Goal: Feedback & Contribution: Contribute content

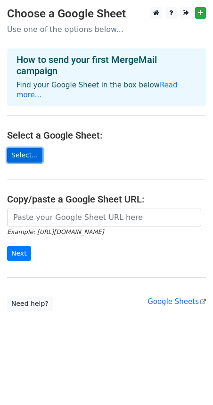
click at [29, 148] on link "Select..." at bounding box center [24, 155] width 35 height 15
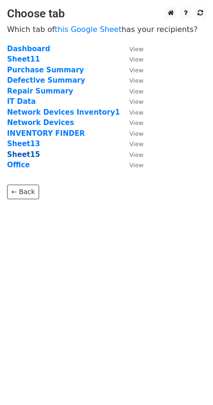
click at [20, 151] on strong "Sheet15" at bounding box center [23, 155] width 33 height 8
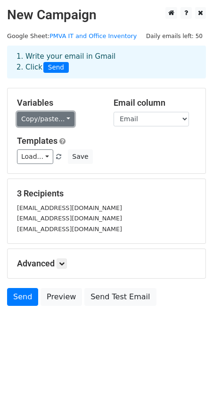
click at [58, 125] on link "Copy/paste..." at bounding box center [45, 119] width 57 height 15
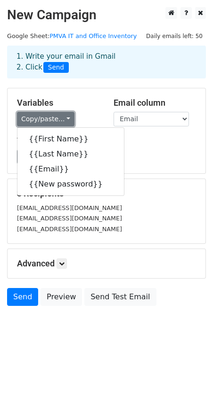
click at [61, 117] on link "Copy/paste..." at bounding box center [45, 119] width 57 height 15
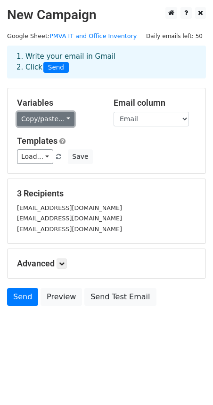
click at [65, 117] on link "Copy/paste..." at bounding box center [45, 119] width 57 height 15
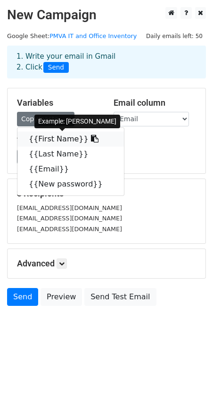
click at [50, 135] on link "{{First Name}}" at bounding box center [70, 139] width 106 height 15
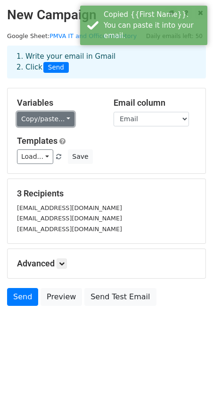
click at [54, 118] on link "Copy/paste..." at bounding box center [45, 119] width 57 height 15
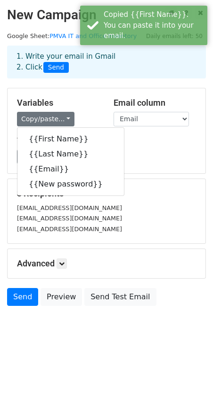
click at [166, 151] on div "Load... No templates saved Save" at bounding box center [106, 157] width 193 height 15
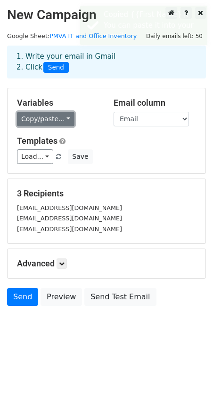
click at [58, 122] on link "Copy/paste..." at bounding box center [45, 119] width 57 height 15
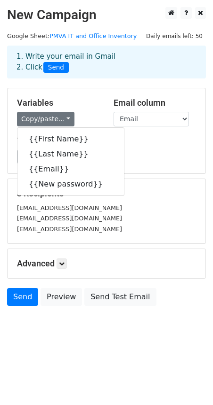
click at [148, 147] on div "Templates Load... No templates saved Save" at bounding box center [106, 150] width 193 height 29
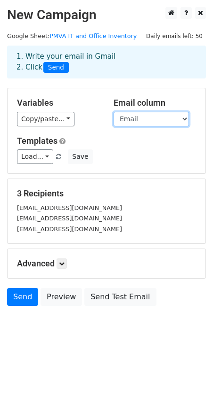
click at [159, 120] on select "First Name Last Name Email New password" at bounding box center [150, 119] width 75 height 15
click at [182, 117] on select "First Name Last Name Email New password" at bounding box center [150, 119] width 75 height 15
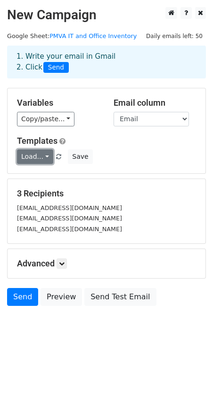
click at [42, 159] on link "Load..." at bounding box center [35, 157] width 36 height 15
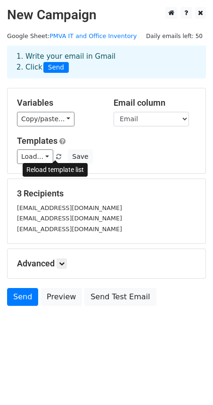
click at [57, 159] on span at bounding box center [58, 157] width 5 height 6
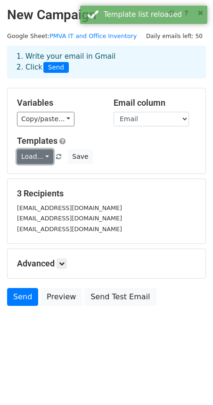
click at [47, 158] on link "Load..." at bounding box center [35, 157] width 36 height 15
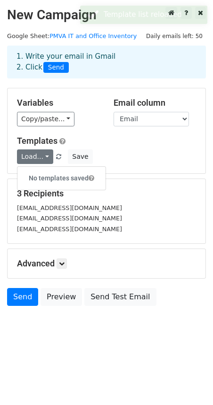
click at [53, 178] on h6 "No templates saved" at bounding box center [61, 179] width 88 height 16
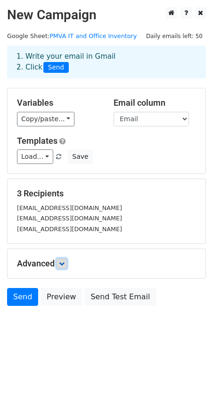
click at [64, 261] on icon at bounding box center [62, 264] width 6 height 6
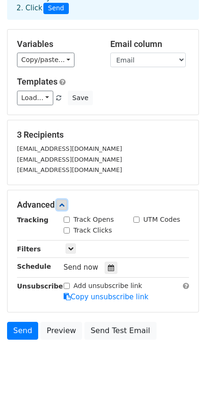
scroll to position [73, 0]
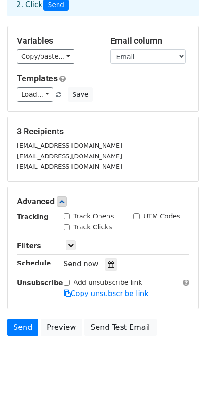
click at [68, 214] on input "Track Opens" at bounding box center [66, 217] width 6 height 6
checkbox input "true"
click at [71, 222] on div "Track Clicks" at bounding box center [87, 227] width 48 height 10
click at [142, 212] on div "UTM Codes" at bounding box center [156, 217] width 47 height 10
click at [67, 224] on input "Track Clicks" at bounding box center [66, 227] width 6 height 6
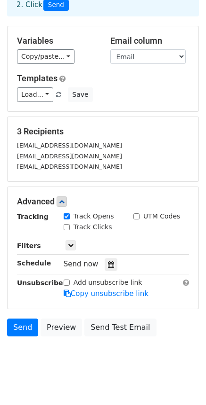
checkbox input "true"
click at [140, 212] on div "UTM Codes" at bounding box center [156, 217] width 47 height 10
click at [138, 214] on input "UTM Codes" at bounding box center [136, 217] width 6 height 6
checkbox input "true"
click at [71, 243] on icon at bounding box center [71, 246] width 6 height 6
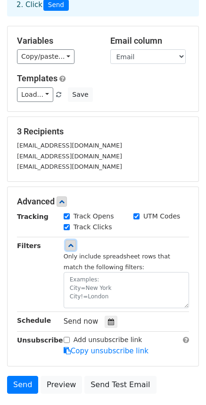
click at [71, 243] on icon at bounding box center [71, 246] width 6 height 6
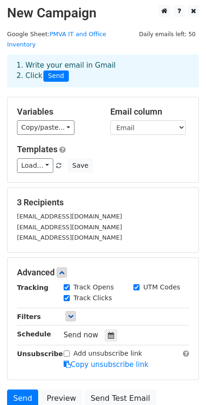
scroll to position [0, 0]
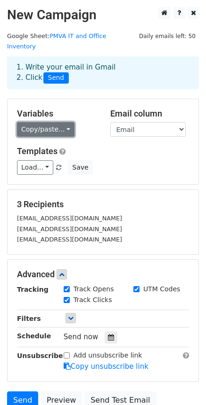
click at [59, 122] on link "Copy/paste..." at bounding box center [45, 129] width 57 height 15
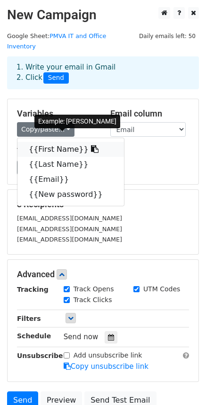
click at [60, 142] on link "{{First Name}}" at bounding box center [70, 149] width 106 height 15
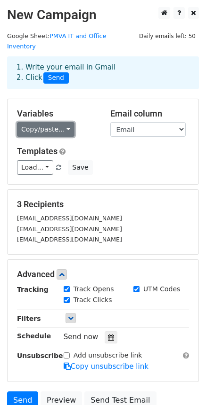
click at [64, 122] on link "Copy/paste..." at bounding box center [45, 129] width 57 height 15
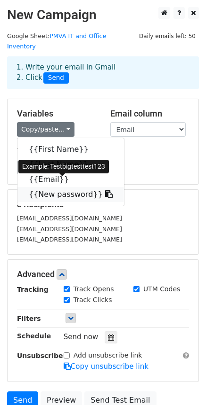
click at [70, 187] on link "{{New password}}" at bounding box center [70, 194] width 106 height 15
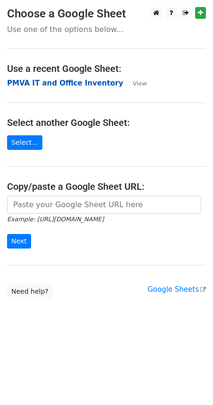
click at [86, 81] on strong "PMVA IT and Office Inventory" at bounding box center [65, 83] width 116 height 8
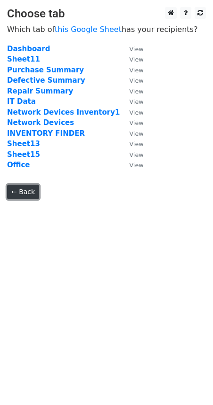
click at [29, 191] on link "← Back" at bounding box center [23, 192] width 32 height 15
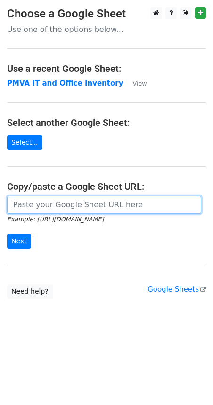
click at [87, 207] on input "url" at bounding box center [104, 205] width 194 height 18
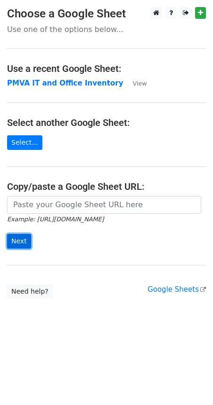
click at [10, 242] on input "Next" at bounding box center [19, 241] width 24 height 15
click at [78, 264] on main "Choose a Google Sheet Use one of the options below... Use a recent Google Sheet…" at bounding box center [106, 153] width 213 height 292
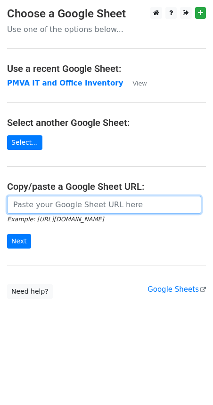
click at [52, 207] on input "url" at bounding box center [104, 205] width 194 height 18
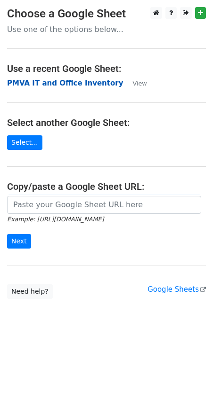
click at [83, 84] on strong "PMVA IT and Office Inventory" at bounding box center [65, 83] width 116 height 8
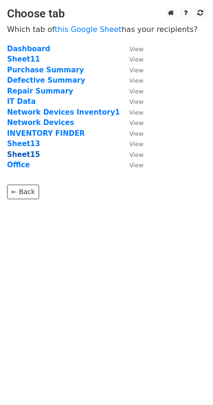
click at [27, 155] on strong "Sheet15" at bounding box center [23, 155] width 33 height 8
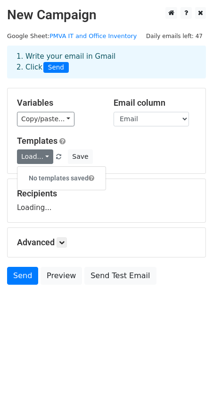
click at [168, 143] on h5 "Templates" at bounding box center [106, 141] width 179 height 10
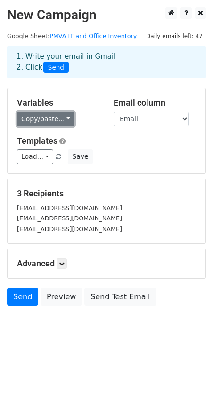
click at [54, 114] on link "Copy/paste..." at bounding box center [45, 119] width 57 height 15
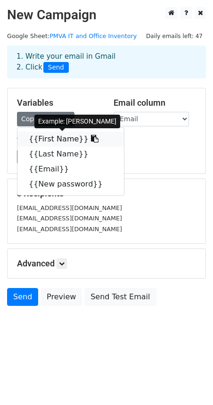
click at [55, 136] on link "{{First Name}}" at bounding box center [70, 139] width 106 height 15
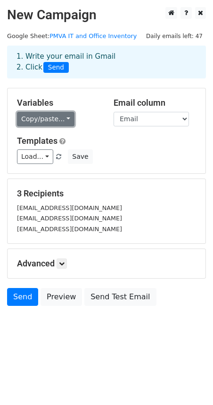
click at [59, 119] on link "Copy/paste..." at bounding box center [45, 119] width 57 height 15
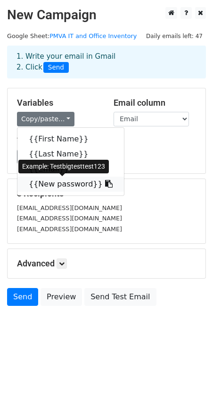
click at [59, 189] on link "{{New password}}" at bounding box center [70, 184] width 106 height 15
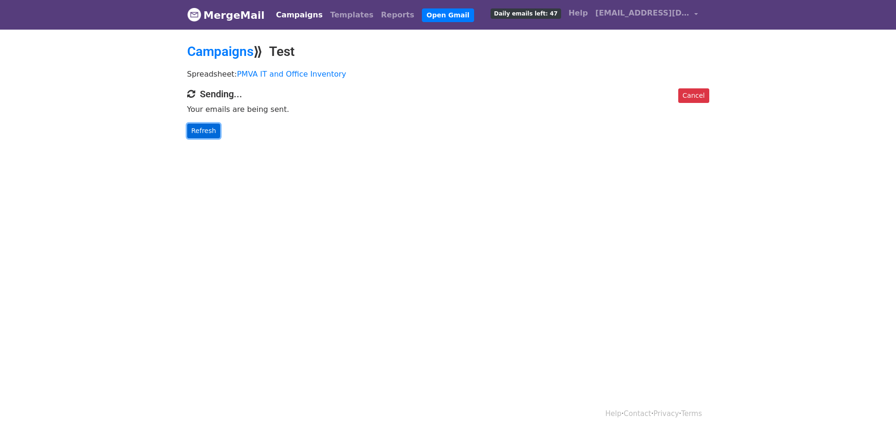
click at [208, 134] on link "Refresh" at bounding box center [203, 131] width 33 height 15
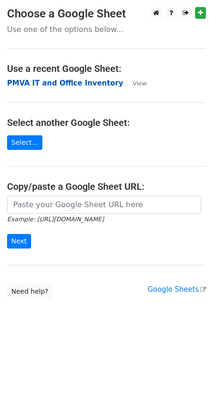
click at [58, 80] on strong "PMVA IT and Office Inventory" at bounding box center [65, 83] width 116 height 8
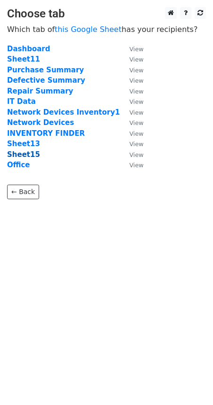
click at [28, 152] on strong "Sheet15" at bounding box center [23, 155] width 33 height 8
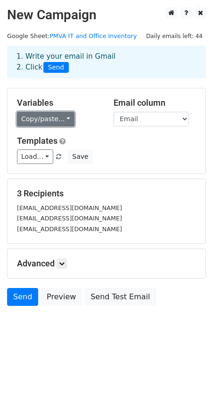
click at [55, 120] on link "Copy/paste..." at bounding box center [45, 119] width 57 height 15
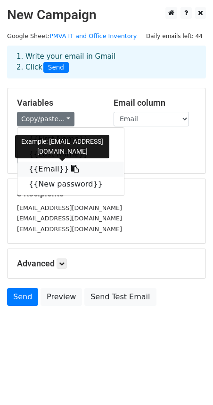
click at [30, 174] on link "{{Email}}" at bounding box center [70, 169] width 106 height 15
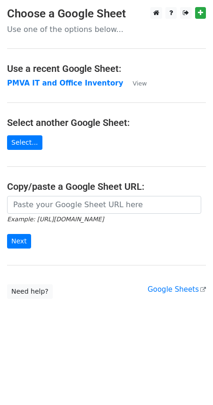
click at [82, 29] on p "Use one of the options below..." at bounding box center [106, 29] width 198 height 10
click at [55, 81] on strong "PMVA IT and Office Inventory" at bounding box center [65, 83] width 116 height 8
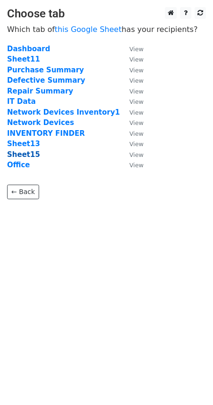
click at [31, 155] on strong "Sheet15" at bounding box center [23, 155] width 33 height 8
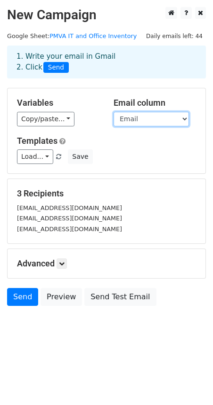
click at [174, 117] on select "First Name Last Name Email New password" at bounding box center [150, 119] width 75 height 15
click at [175, 117] on select "First Name Last Name Email New password" at bounding box center [150, 119] width 75 height 15
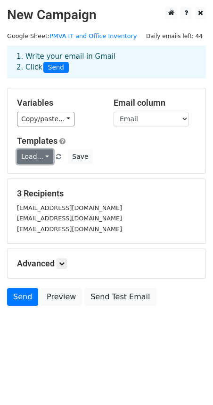
click at [46, 159] on link "Load..." at bounding box center [35, 157] width 36 height 15
click at [54, 178] on h6 "No templates saved" at bounding box center [61, 179] width 88 height 16
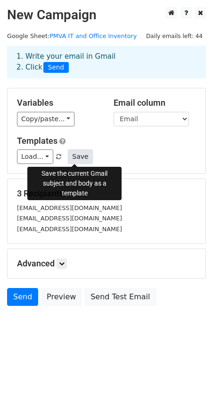
click at [76, 159] on button "Save" at bounding box center [80, 157] width 24 height 15
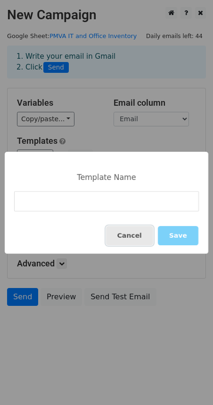
click at [138, 234] on button "Cancel" at bounding box center [129, 235] width 47 height 19
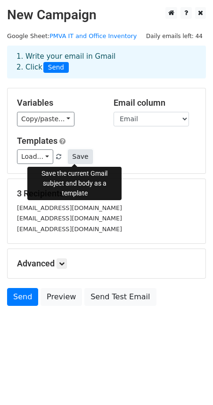
click at [68, 161] on button "Save" at bounding box center [80, 157] width 24 height 15
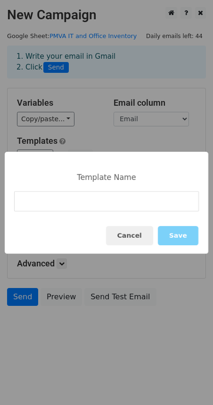
click at [94, 206] on input at bounding box center [106, 201] width 184 height 20
type input "Password update"
click at [180, 240] on button "Save" at bounding box center [178, 235] width 40 height 19
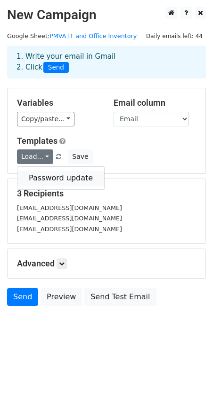
click at [41, 178] on link "Password update" at bounding box center [60, 178] width 87 height 15
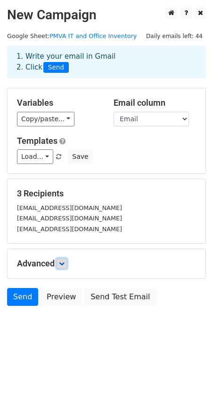
click at [59, 267] on link at bounding box center [61, 264] width 10 height 10
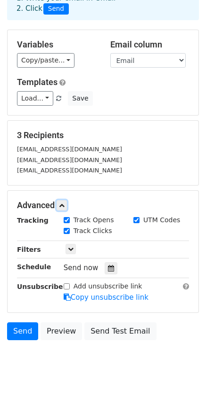
scroll to position [73, 0]
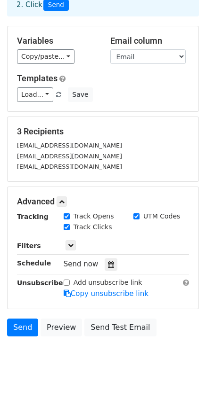
click at [76, 241] on div "Only include spreadsheet rows that match the following filters:" at bounding box center [125, 246] width 139 height 11
click at [72, 243] on icon at bounding box center [71, 246] width 6 height 6
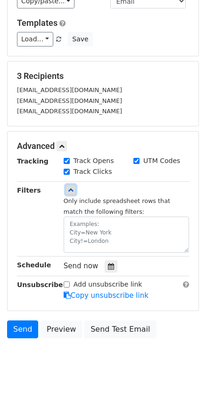
scroll to position [130, 0]
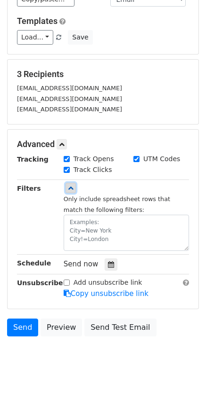
click at [70, 185] on icon at bounding box center [71, 188] width 6 height 6
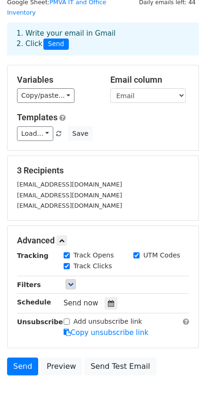
scroll to position [0, 0]
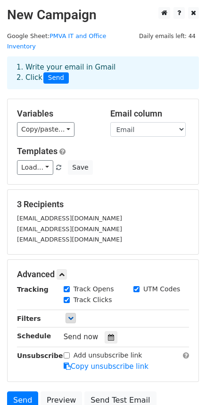
click at [169, 35] on span "Daily emails left: 44" at bounding box center [166, 36] width 63 height 10
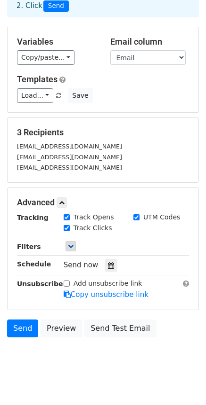
scroll to position [73, 0]
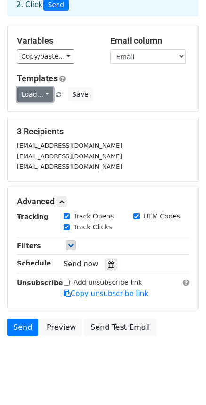
click at [45, 87] on link "Load..." at bounding box center [35, 94] width 36 height 15
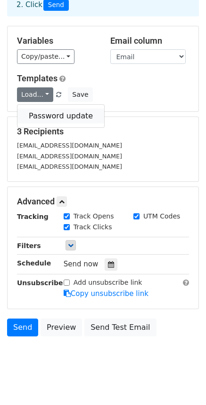
click at [56, 109] on link "Password update" at bounding box center [60, 116] width 87 height 15
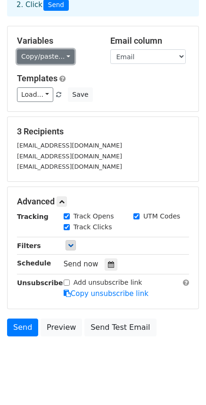
click at [57, 49] on link "Copy/paste..." at bounding box center [45, 56] width 57 height 15
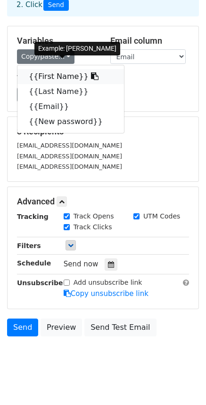
click at [59, 69] on link "{{First Name}}" at bounding box center [70, 76] width 106 height 15
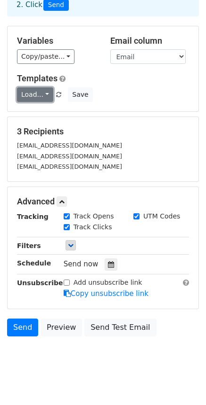
click at [45, 87] on link "Load..." at bounding box center [35, 94] width 36 height 15
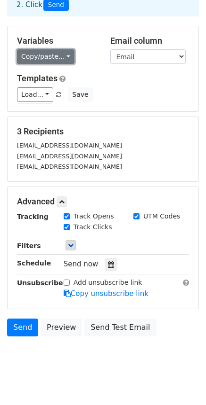
click at [61, 49] on link "Copy/paste..." at bounding box center [45, 56] width 57 height 15
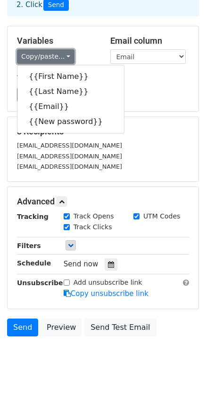
click at [61, 49] on link "Copy/paste..." at bounding box center [45, 56] width 57 height 15
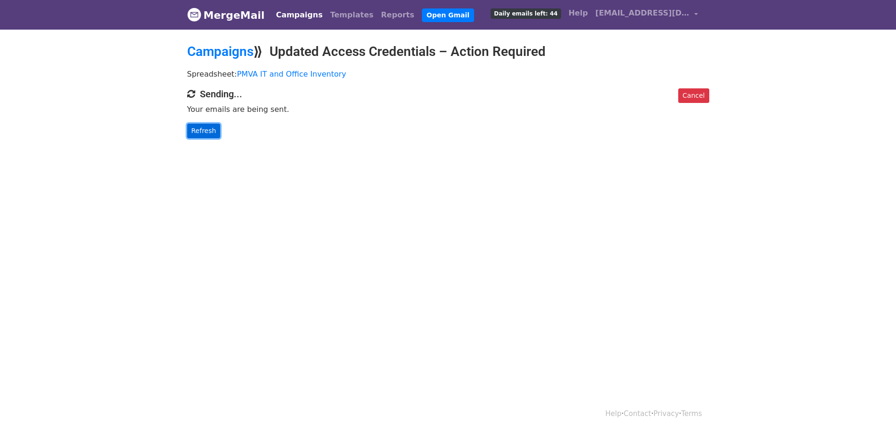
click at [203, 132] on link "Refresh" at bounding box center [203, 131] width 33 height 15
click at [206, 130] on link "Refresh" at bounding box center [203, 131] width 33 height 15
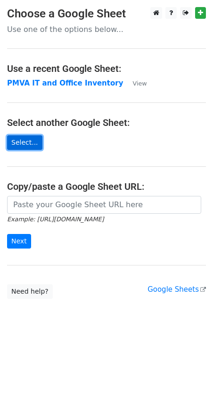
click at [24, 142] on link "Select..." at bounding box center [24, 142] width 35 height 15
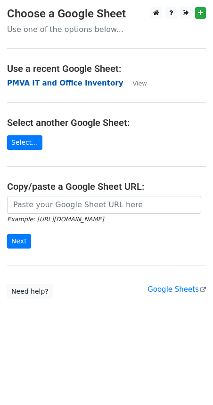
click at [54, 87] on strong "PMVA IT and Office Inventory" at bounding box center [65, 83] width 116 height 8
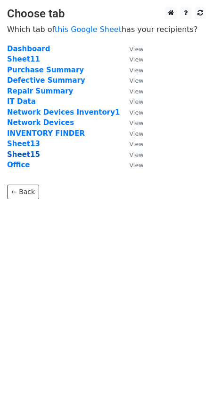
click at [26, 152] on strong "Sheet15" at bounding box center [23, 155] width 33 height 8
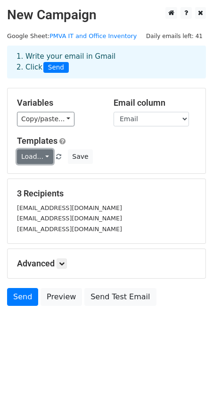
click at [40, 156] on link "Load..." at bounding box center [35, 157] width 36 height 15
click at [48, 181] on link "Password update" at bounding box center [60, 178] width 87 height 15
click at [45, 155] on link "Load..." at bounding box center [35, 157] width 36 height 15
click at [48, 175] on link "Password update" at bounding box center [60, 178] width 87 height 15
click at [48, 156] on link "Load..." at bounding box center [35, 157] width 36 height 15
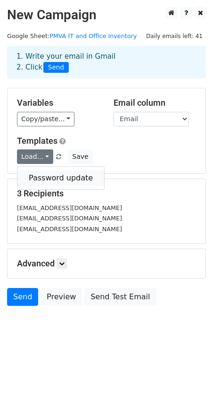
drag, startPoint x: 41, startPoint y: 175, endPoint x: 68, endPoint y: 164, distance: 29.3
click at [41, 176] on link "Password update" at bounding box center [60, 178] width 87 height 15
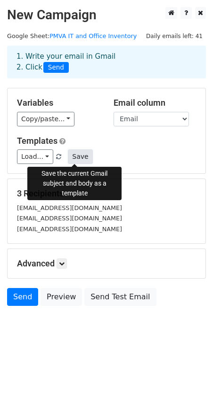
click at [73, 159] on button "Save" at bounding box center [80, 157] width 24 height 15
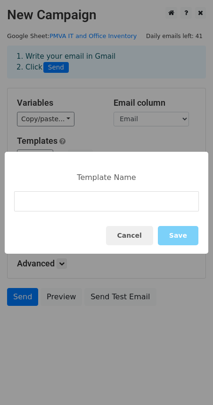
click at [75, 206] on input at bounding box center [106, 201] width 184 height 20
drag, startPoint x: 142, startPoint y: 237, endPoint x: 123, endPoint y: 233, distance: 19.1
click at [123, 233] on button "Cancel" at bounding box center [129, 235] width 47 height 19
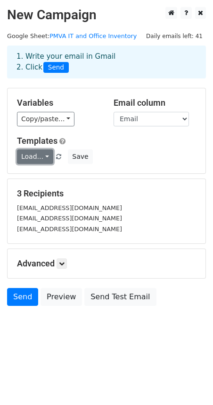
click at [38, 158] on link "Load..." at bounding box center [35, 157] width 36 height 15
click at [41, 180] on link "Password update" at bounding box center [60, 178] width 87 height 15
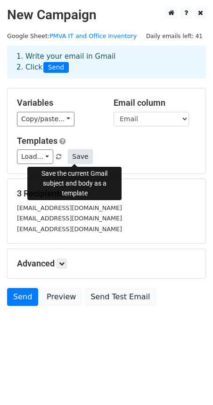
click at [71, 158] on button "Save" at bounding box center [80, 157] width 24 height 15
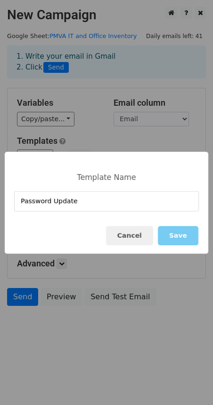
type input "Password Update"
click at [185, 235] on button "Save" at bounding box center [178, 235] width 40 height 19
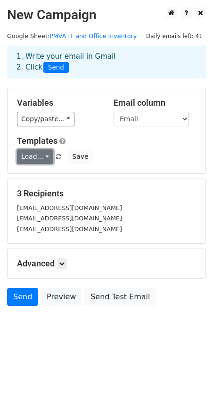
click at [43, 153] on link "Load..." at bounding box center [35, 157] width 36 height 15
click at [45, 160] on link "Load..." at bounding box center [35, 157] width 36 height 15
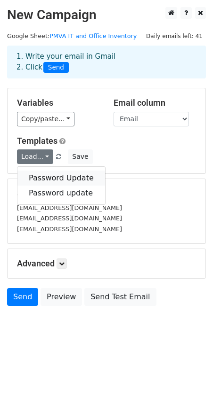
click at [55, 178] on link "Password Update" at bounding box center [60, 178] width 87 height 15
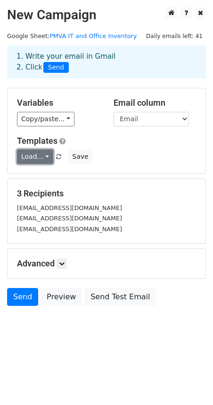
click at [43, 159] on link "Load..." at bounding box center [35, 157] width 36 height 15
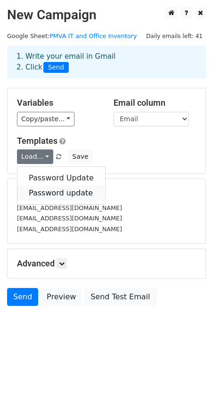
click at [49, 194] on link "Password update" at bounding box center [60, 193] width 87 height 15
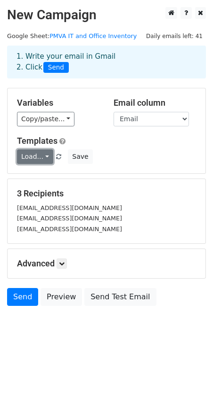
click at [47, 156] on link "Load..." at bounding box center [35, 157] width 36 height 15
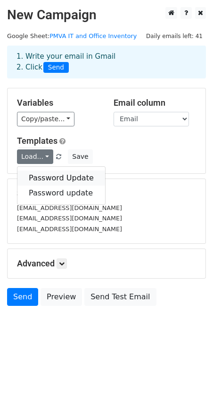
click at [51, 175] on link "Password Update" at bounding box center [60, 178] width 87 height 15
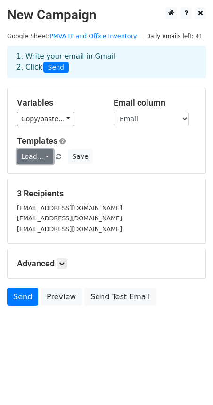
click at [41, 159] on link "Load..." at bounding box center [35, 157] width 36 height 15
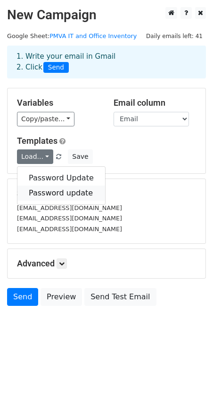
drag, startPoint x: 46, startPoint y: 194, endPoint x: 38, endPoint y: 193, distance: 8.1
click at [38, 193] on link "Password update" at bounding box center [60, 193] width 87 height 15
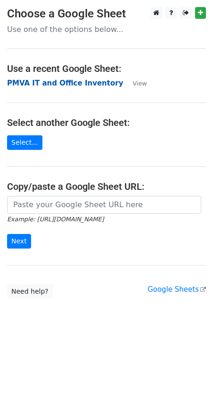
click at [52, 79] on strong "PMVA IT and Office Inventory" at bounding box center [65, 83] width 116 height 8
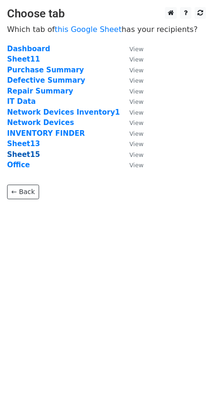
click at [23, 156] on strong "Sheet15" at bounding box center [23, 155] width 33 height 8
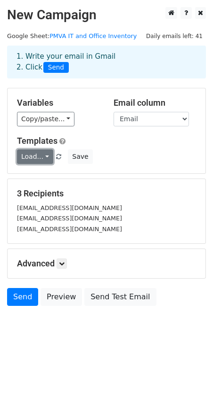
click at [43, 161] on link "Load..." at bounding box center [35, 157] width 36 height 15
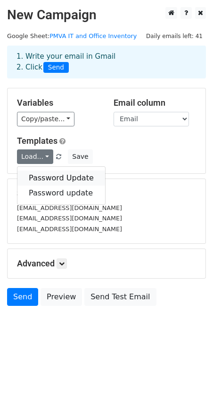
click at [50, 178] on link "Password Update" at bounding box center [60, 178] width 87 height 15
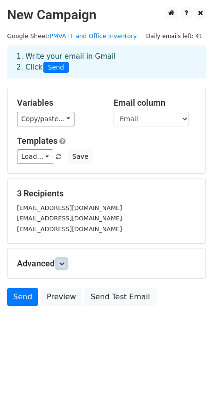
click at [64, 263] on icon at bounding box center [62, 264] width 6 height 6
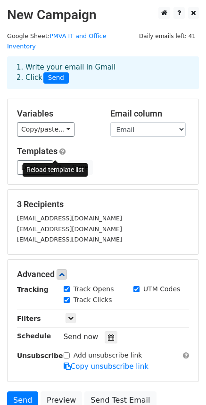
click at [56, 165] on span at bounding box center [58, 168] width 5 height 6
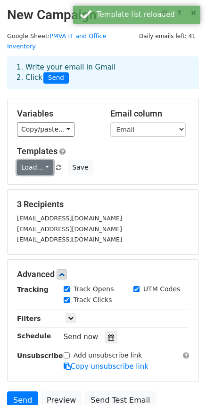
click at [46, 160] on link "Load..." at bounding box center [35, 167] width 36 height 15
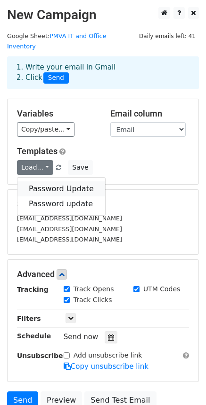
click at [63, 182] on link "Password Update" at bounding box center [60, 189] width 87 height 15
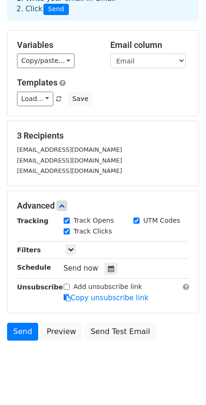
scroll to position [73, 0]
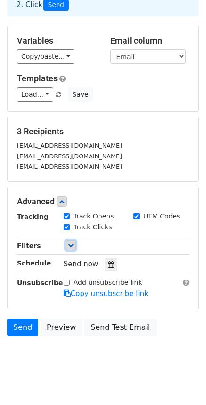
click at [70, 243] on icon at bounding box center [71, 246] width 6 height 6
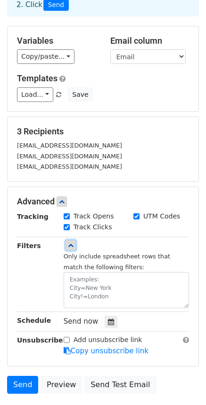
click at [70, 243] on icon at bounding box center [71, 246] width 6 height 6
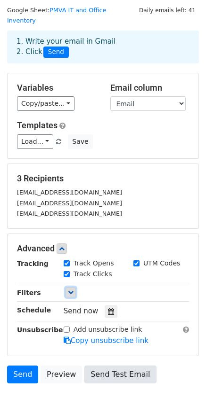
scroll to position [0, 0]
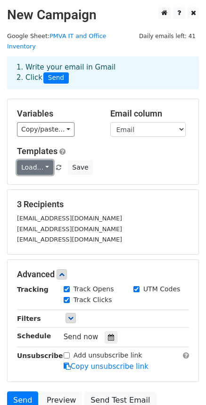
click at [37, 160] on link "Load..." at bounding box center [35, 167] width 36 height 15
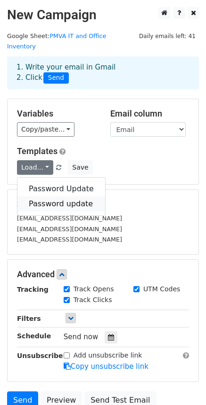
click at [62, 198] on link "Password update" at bounding box center [60, 204] width 87 height 15
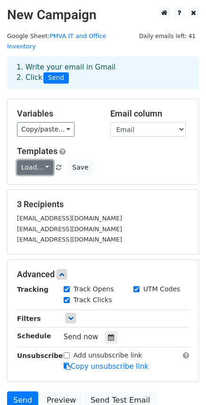
click at [42, 160] on link "Load..." at bounding box center [35, 167] width 36 height 15
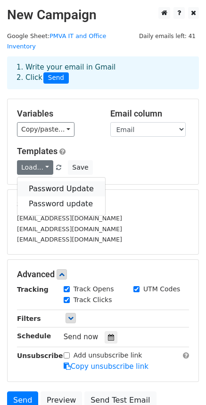
click at [47, 182] on link "Password Update" at bounding box center [60, 189] width 87 height 15
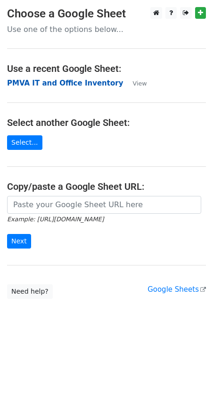
click at [38, 85] on strong "PMVA IT and Office Inventory" at bounding box center [65, 83] width 116 height 8
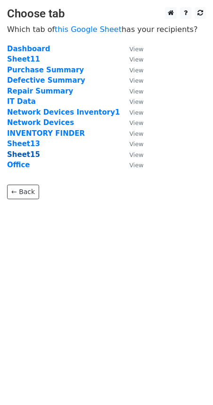
click at [27, 153] on strong "Sheet15" at bounding box center [23, 155] width 33 height 8
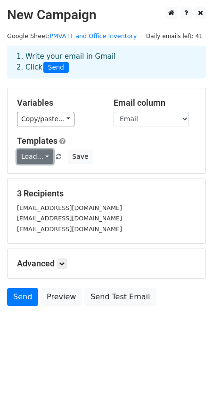
click at [45, 162] on link "Load..." at bounding box center [35, 157] width 36 height 15
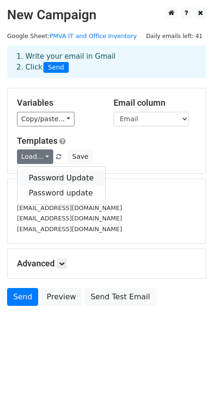
click at [49, 176] on link "Password Update" at bounding box center [60, 178] width 87 height 15
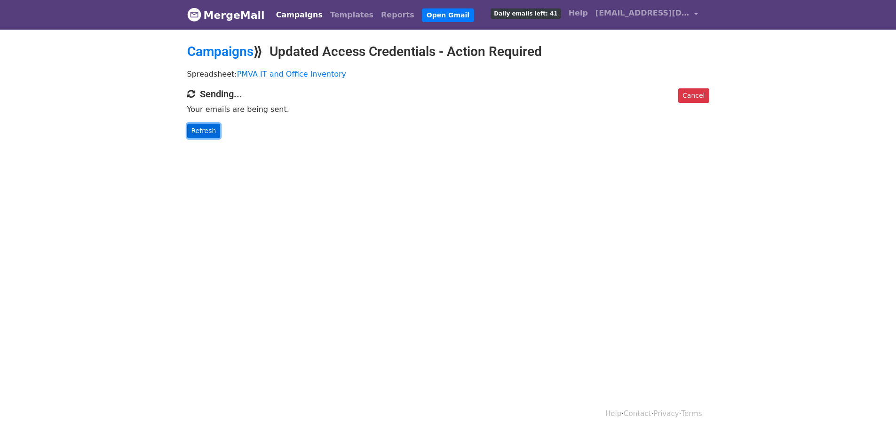
click at [213, 126] on link "Refresh" at bounding box center [203, 131] width 33 height 15
click at [194, 128] on link "Refresh" at bounding box center [203, 131] width 33 height 15
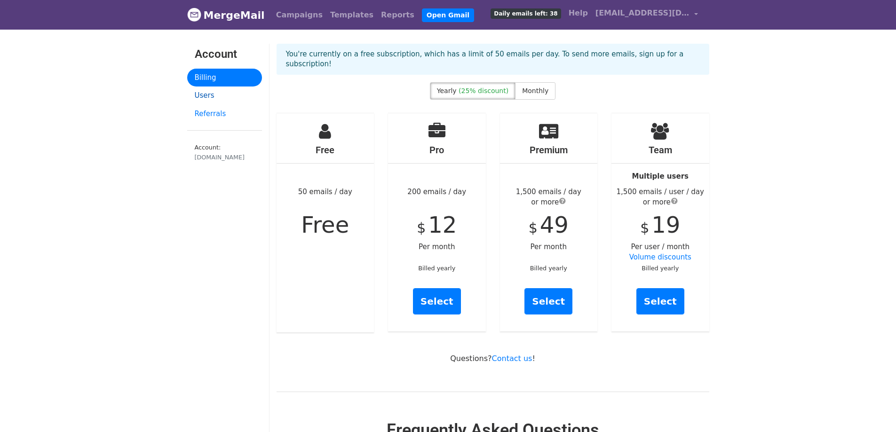
click at [198, 91] on link "Users" at bounding box center [224, 96] width 75 height 18
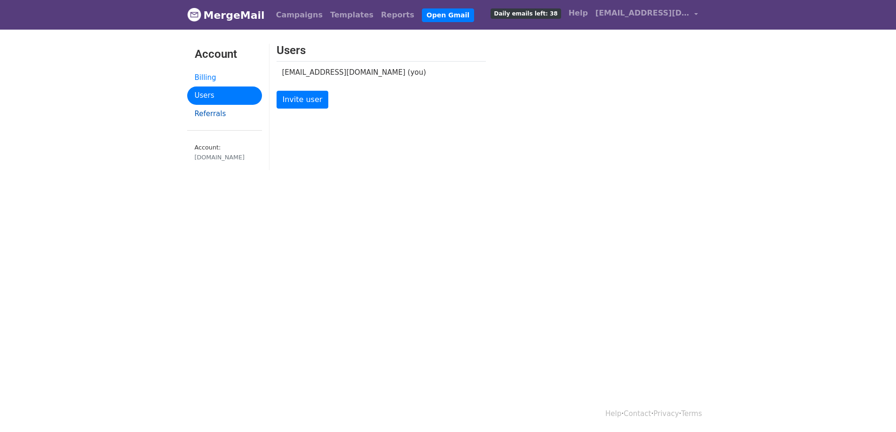
click at [198, 117] on link "Referrals" at bounding box center [224, 114] width 75 height 18
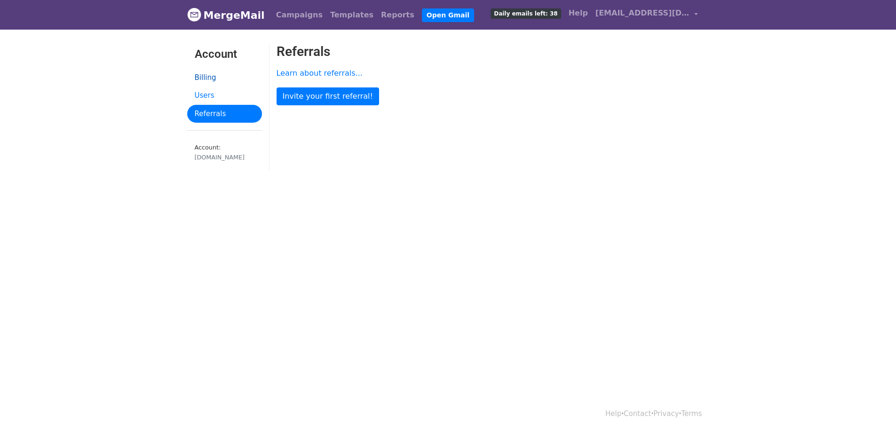
click at [204, 78] on link "Billing" at bounding box center [224, 78] width 75 height 18
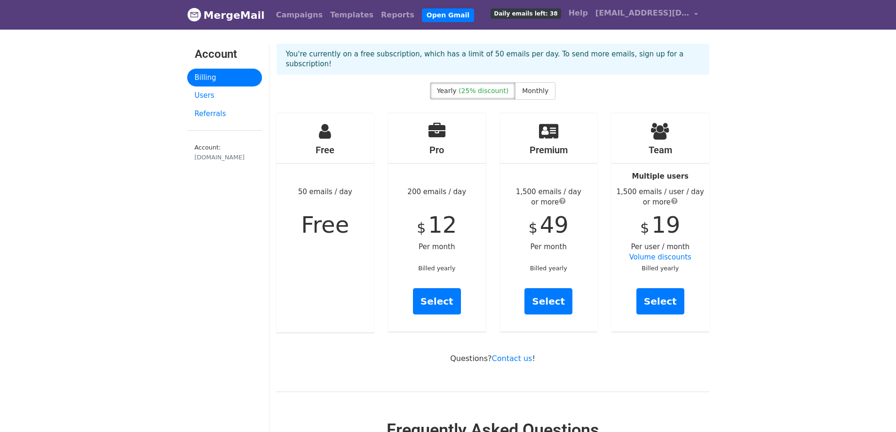
click at [454, 87] on span "Yearly" at bounding box center [447, 91] width 20 height 8
click at [515, 82] on label "Monthly" at bounding box center [535, 90] width 40 height 17
click at [524, 87] on span "Monthly" at bounding box center [535, 91] width 26 height 8
click at [531, 87] on span "Monthly" at bounding box center [535, 91] width 26 height 8
click at [541, 87] on span "Monthly" at bounding box center [535, 91] width 26 height 8
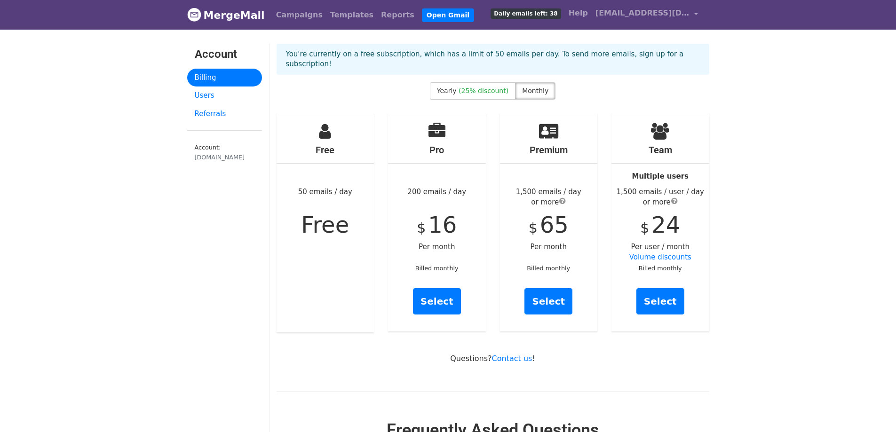
click at [540, 87] on span "Monthly" at bounding box center [535, 91] width 26 height 8
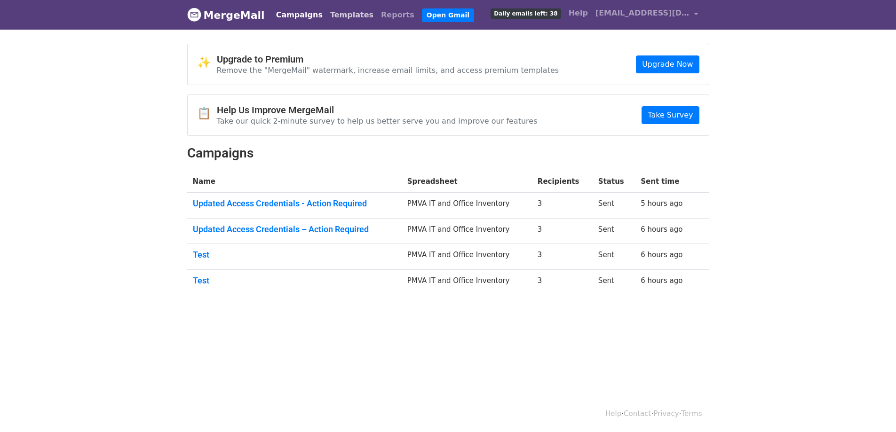
click at [333, 15] on link "Templates" at bounding box center [351, 15] width 51 height 19
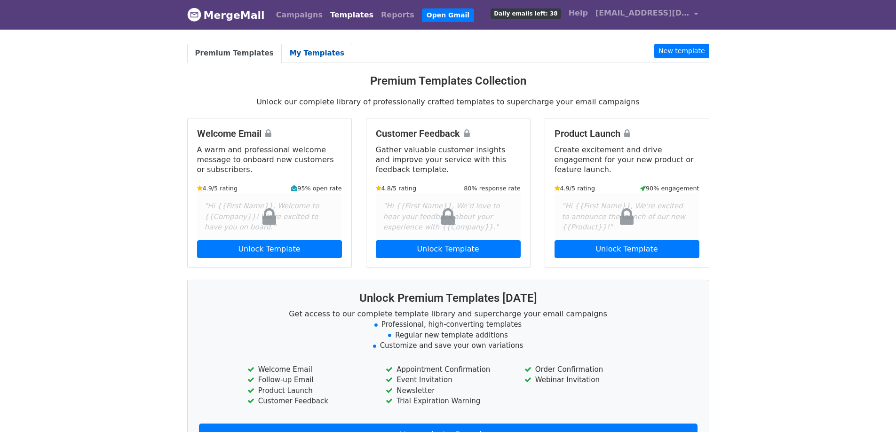
click at [296, 46] on link "My Templates" at bounding box center [317, 53] width 71 height 19
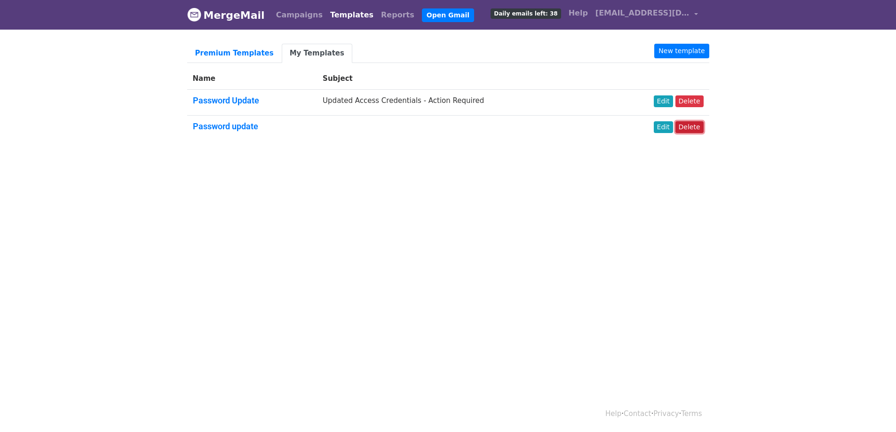
click at [694, 125] on link "Delete" at bounding box center [689, 127] width 28 height 12
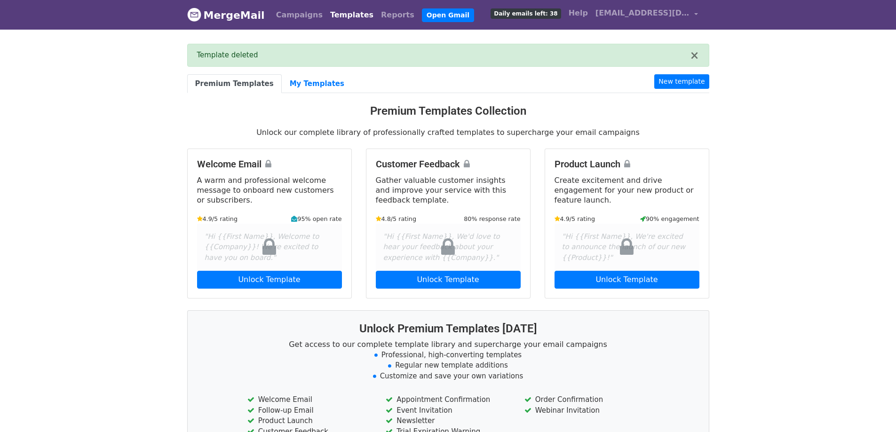
click at [304, 96] on div "Premium Templates My Templates New template Premium Templates Collection Unlock…" at bounding box center [448, 291] width 536 height 434
click at [309, 81] on link "My Templates" at bounding box center [317, 83] width 71 height 19
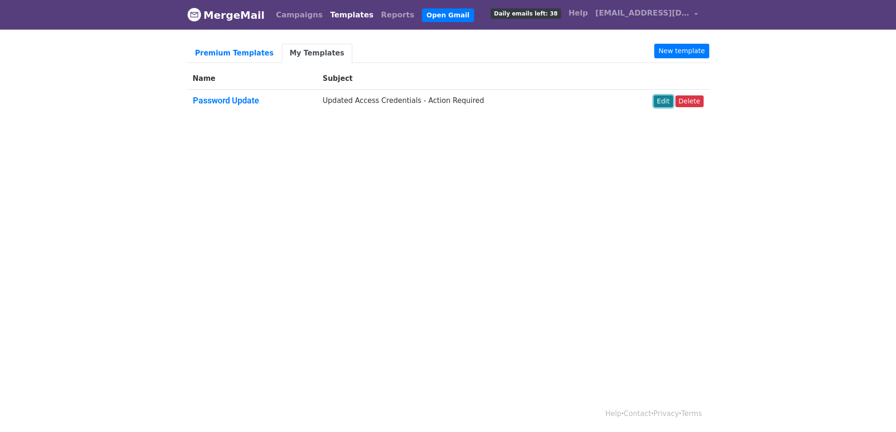
click at [666, 101] on link "Edit" at bounding box center [663, 101] width 19 height 12
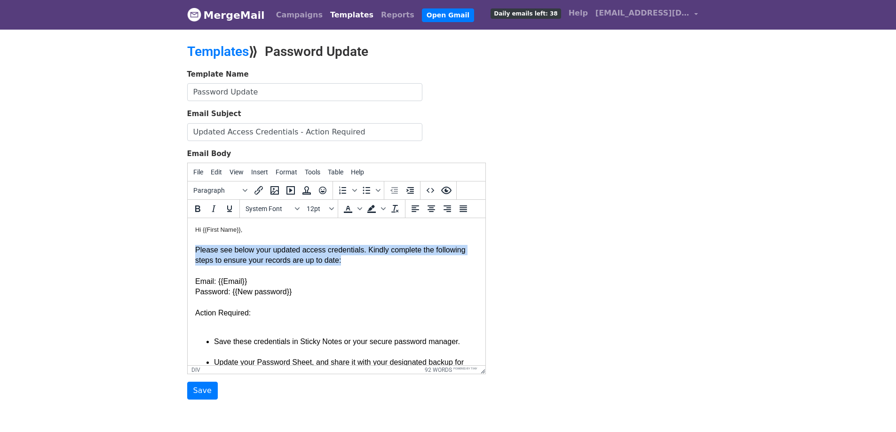
drag, startPoint x: 195, startPoint y: 249, endPoint x: 400, endPoint y: 259, distance: 204.8
click at [400, 259] on div "​ ​Hi {{First Name}}, Please see below your updated access credentials. Kindly …" at bounding box center [336, 343] width 283 height 234
paste body
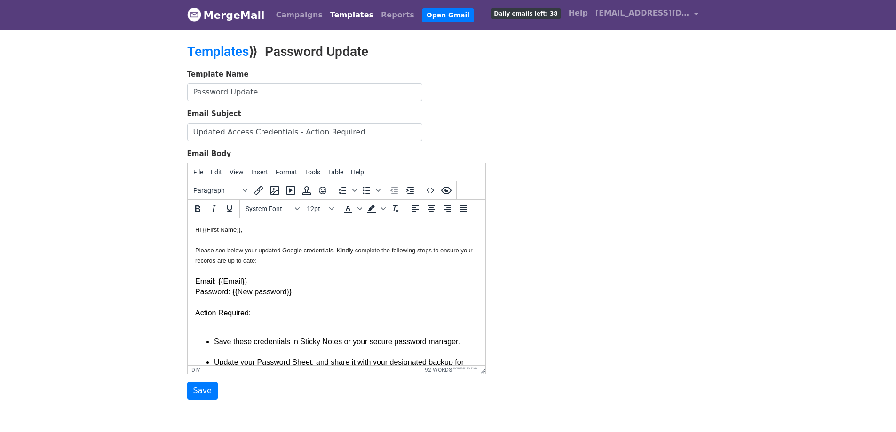
click at [215, 293] on div "​ ​Hi {{First Name}}, Please see below your updated Google credentials. Kindly …" at bounding box center [336, 343] width 283 height 234
click at [246, 254] on span "Please see below your updated Google credentials. Kindly complete the following…" at bounding box center [333, 255] width 277 height 17
click at [224, 280] on div "​ ​Hi {{First Name}}, Please see below your updated Google credentials. Kindly …" at bounding box center [336, 343] width 283 height 234
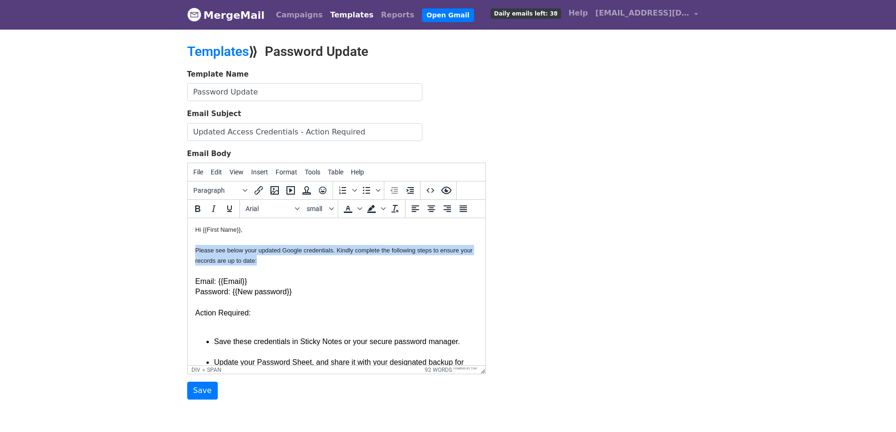
drag, startPoint x: 271, startPoint y: 260, endPoint x: 190, endPoint y: 254, distance: 82.1
click at [190, 254] on html "​ ​Hi {{First Name}}, Please see below your updated Google credentials. Kindly …" at bounding box center [336, 401] width 298 height 367
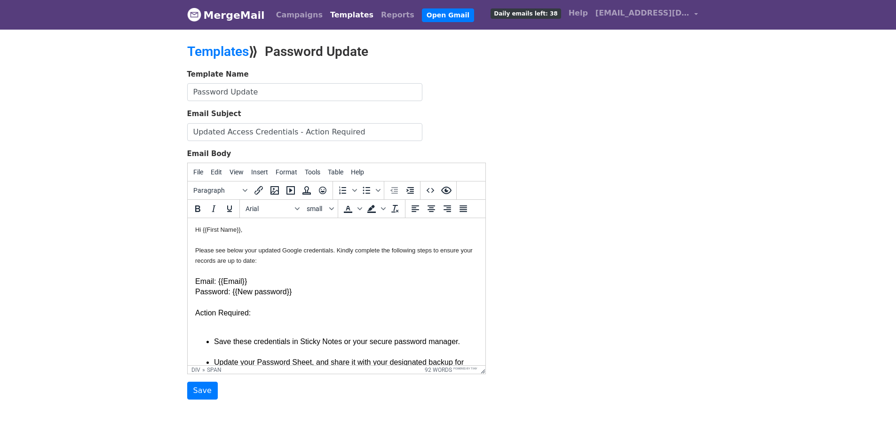
click at [203, 285] on div "​ ​Hi {{First Name}}, Please see below your updated Google credentials. Kindly …" at bounding box center [336, 343] width 283 height 234
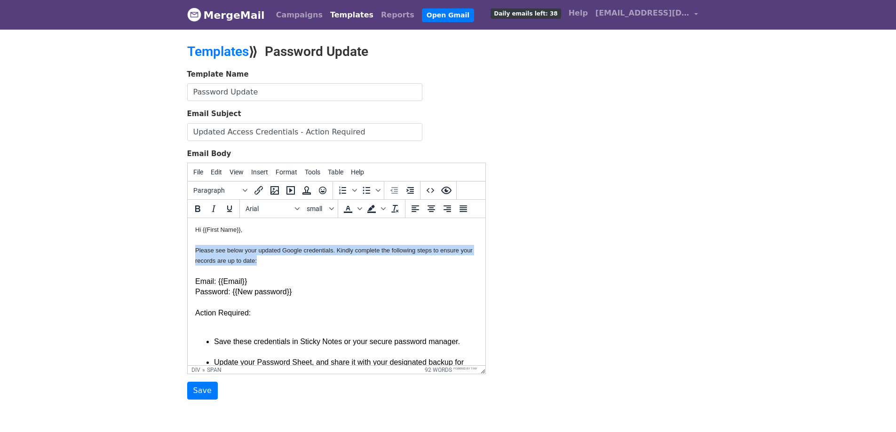
drag, startPoint x: 270, startPoint y: 262, endPoint x: 189, endPoint y: 251, distance: 82.0
click at [189, 251] on html "​ ​Hi {{First Name}}, Please see below your updated Google credentials. Kindly …" at bounding box center [336, 401] width 298 height 367
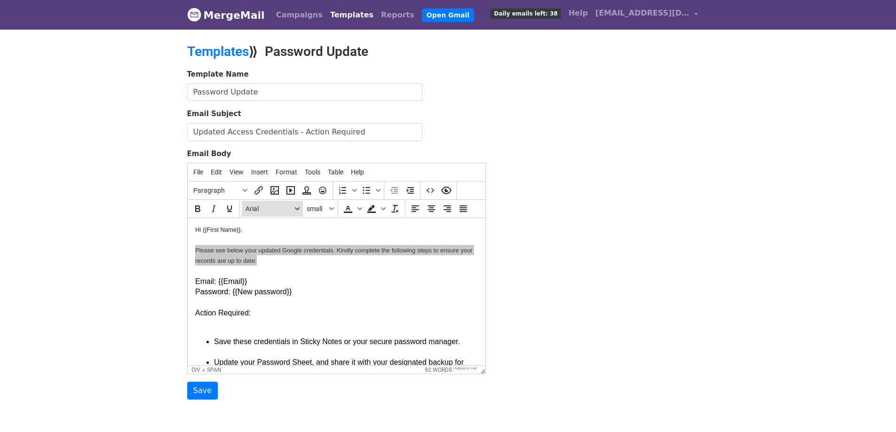
click at [296, 206] on icon "Fonts" at bounding box center [297, 208] width 5 height 5
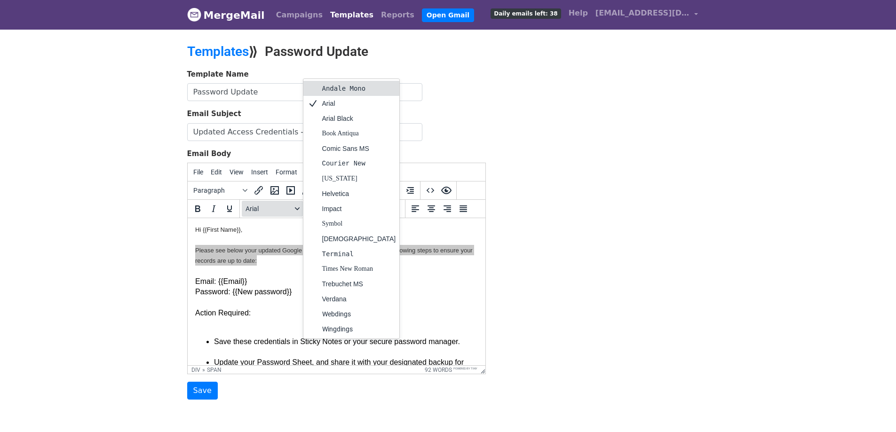
click at [295, 207] on icon "Fonts" at bounding box center [297, 208] width 5 height 5
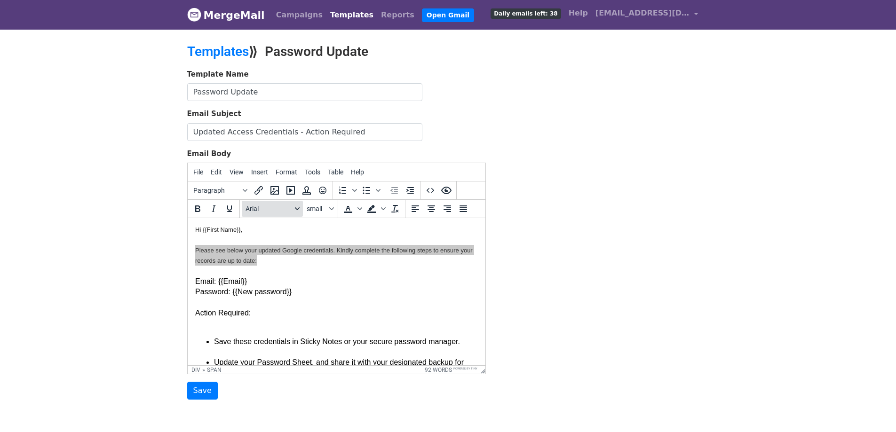
click at [275, 206] on span "Arial" at bounding box center [269, 209] width 46 height 8
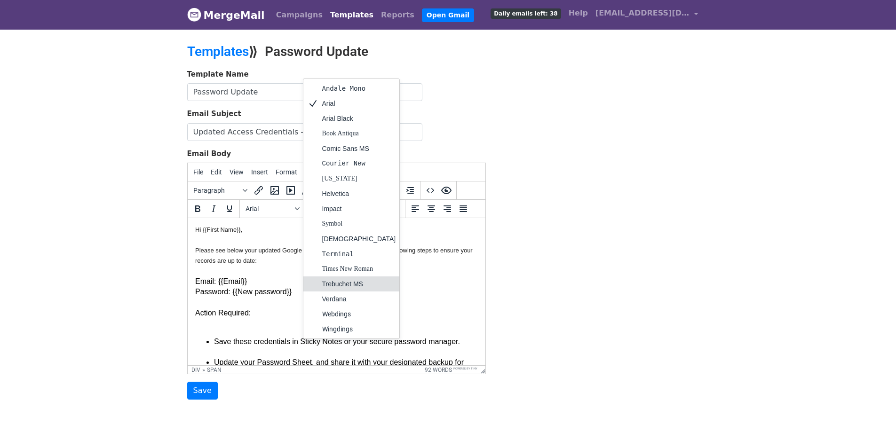
click at [271, 227] on div "​ ​Hi {{First Name}}," at bounding box center [336, 230] width 283 height 8
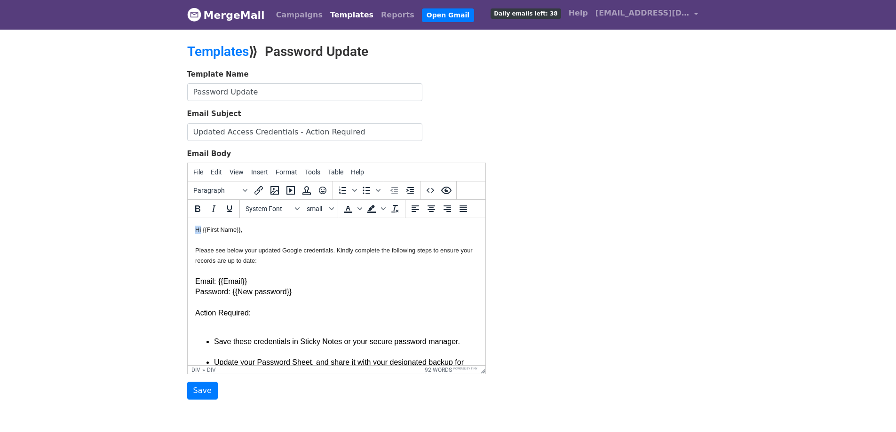
drag, startPoint x: 200, startPoint y: 230, endPoint x: 194, endPoint y: 230, distance: 5.6
click at [195, 230] on span "​Hi {{First Name}}," at bounding box center [218, 229] width 47 height 7
copy div "​ ​Hi"
click at [349, 266] on div "​ ​Hi {{First Name}}, Please see below your updated access credentials. Kindly …" at bounding box center [336, 343] width 283 height 234
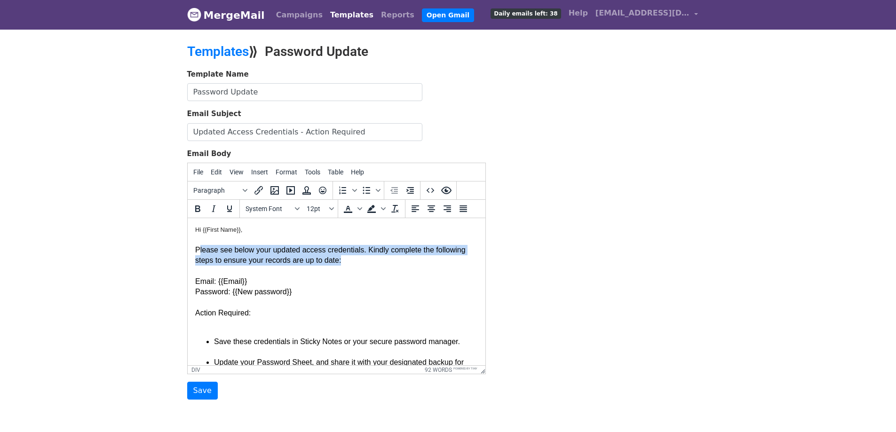
drag, startPoint x: 198, startPoint y: 250, endPoint x: 341, endPoint y: 262, distance: 143.4
click at [341, 262] on div "​ ​Hi {{First Name}}, Please see below your updated access credentials. Kindly …" at bounding box center [336, 343] width 283 height 234
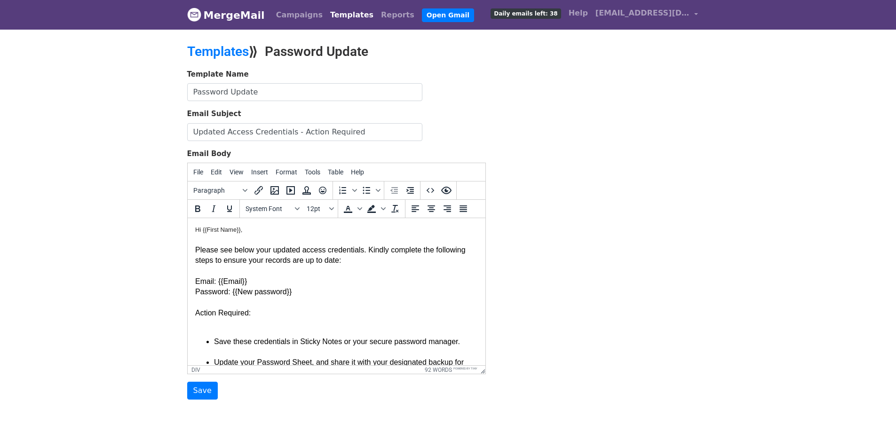
click at [199, 249] on div "​ ​Hi {{First Name}}, Please see below your updated access credentials. Kindly …" at bounding box center [336, 343] width 283 height 234
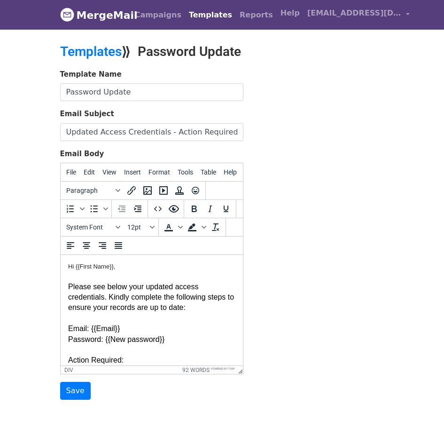
click at [128, 293] on div "​ ​Hi {{First Name}}, Please see below your updated access credentials. Kindly …" at bounding box center [151, 405] width 167 height 287
click at [180, 287] on div "​ ​Hi {{First Name}}, Please see below your updated access credentials. Kindly …" at bounding box center [151, 405] width 167 height 287
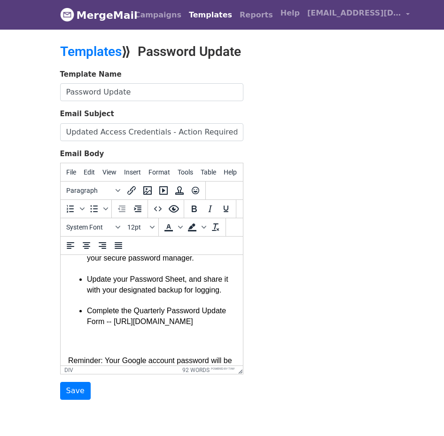
scroll to position [94, 0]
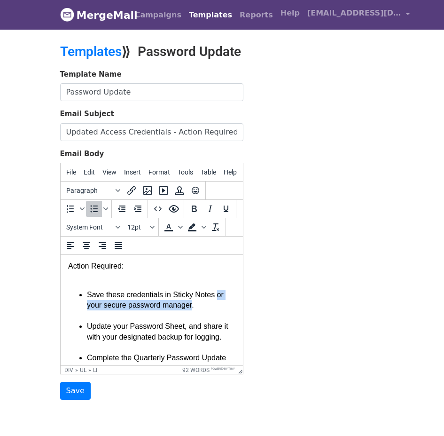
drag, startPoint x: 212, startPoint y: 294, endPoint x: 190, endPoint y: 305, distance: 24.4
click at [190, 305] on li "Save these credentials in Sticky Notes or your secure password manager." at bounding box center [161, 306] width 149 height 32
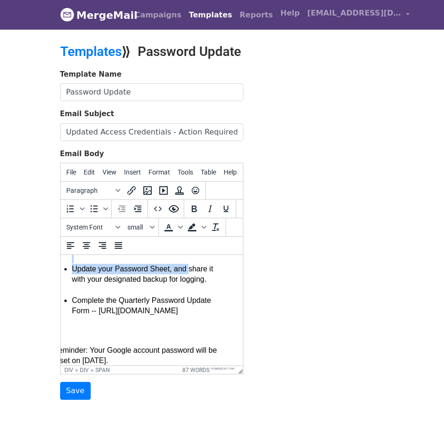
scroll to position [141, 25]
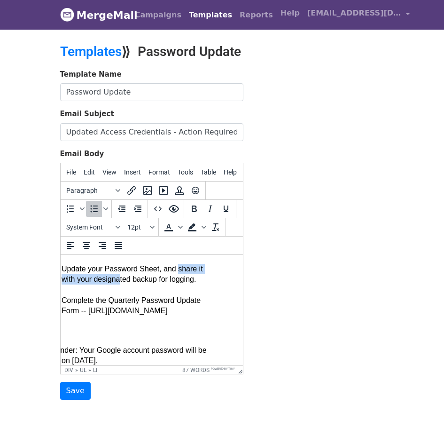
drag, startPoint x: 199, startPoint y: 268, endPoint x: 119, endPoint y: 277, distance: 80.4
click at [119, 277] on li "Update your Password Sheet, and share it with your designated backup for loggin…" at bounding box center [135, 280] width 149 height 32
click at [170, 272] on li "Update your Password Sheet, and share it with your designated backup for loggin…" at bounding box center [135, 280] width 149 height 32
drag, startPoint x: 174, startPoint y: 268, endPoint x: 187, endPoint y: 270, distance: 12.9
click at [187, 270] on li "Update your Password Sheet, and share it with your designated backup for loggin…" at bounding box center [135, 280] width 149 height 32
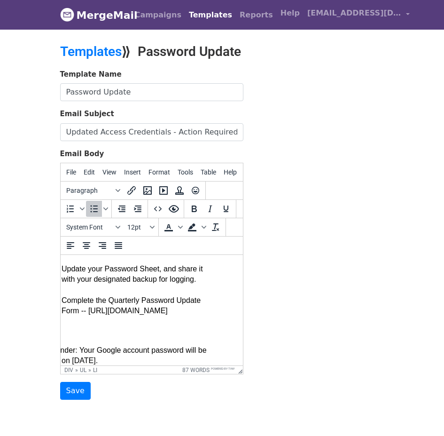
click at [158, 280] on li "Update your Password Sheet, and share it with your designated backup for loggin…" at bounding box center [135, 280] width 149 height 32
drag, startPoint x: 175, startPoint y: 269, endPoint x: 195, endPoint y: 280, distance: 23.0
click at [195, 280] on li "Update your Password Sheet, and share it with your designated backup for loggin…" at bounding box center [135, 280] width 149 height 32
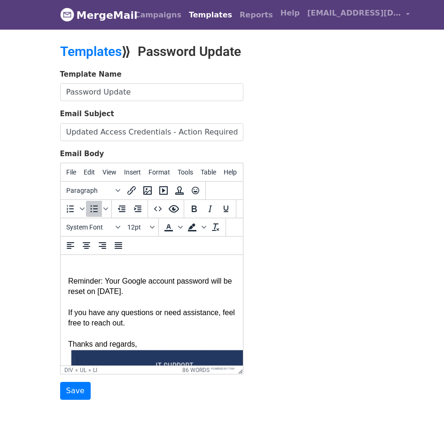
scroll to position [235, 0]
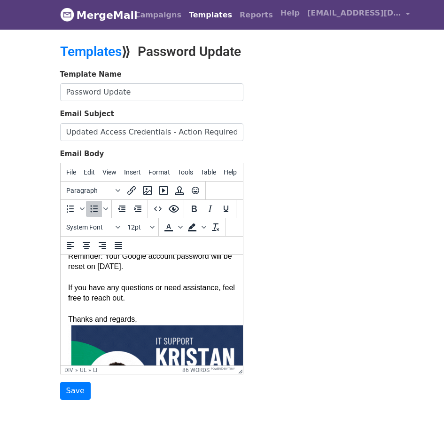
click at [103, 285] on div "​ ​Hi {{First Name}}, Please see below your updated Google credentials. Kindly …" at bounding box center [151, 165] width 167 height 277
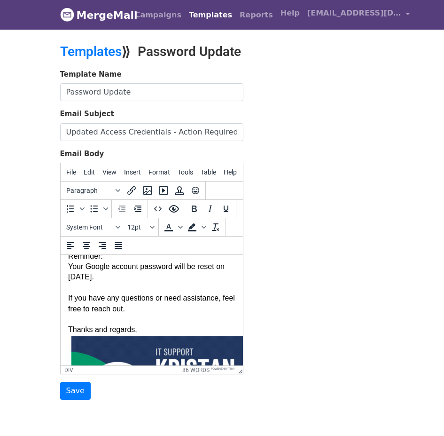
click at [142, 307] on div "​ ​Hi {{First Name}}, Please see below your updated Google credentials. Kindly …" at bounding box center [151, 170] width 167 height 287
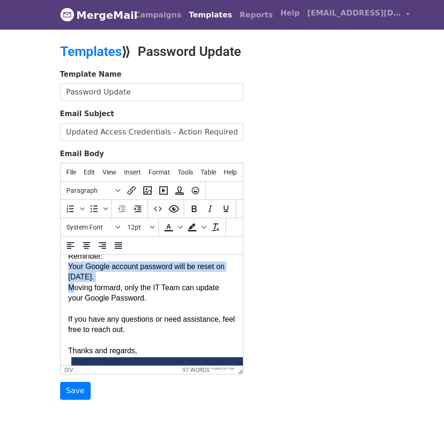
drag, startPoint x: 68, startPoint y: 296, endPoint x: 71, endPoint y: 320, distance: 23.8
click at [71, 320] on div "​ ​Hi {{First Name}}, Please see below your updated Google credentials. Kindly …" at bounding box center [151, 181] width 167 height 308
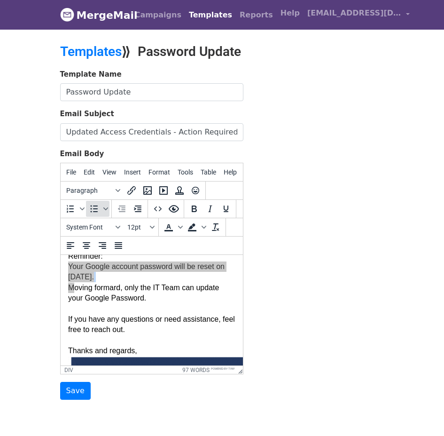
click at [90, 210] on icon "Bullet list" at bounding box center [93, 208] width 11 height 11
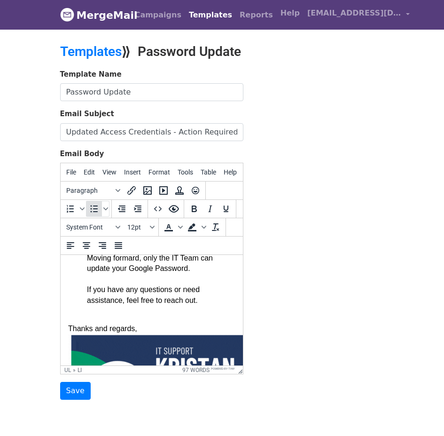
scroll to position [282, 0]
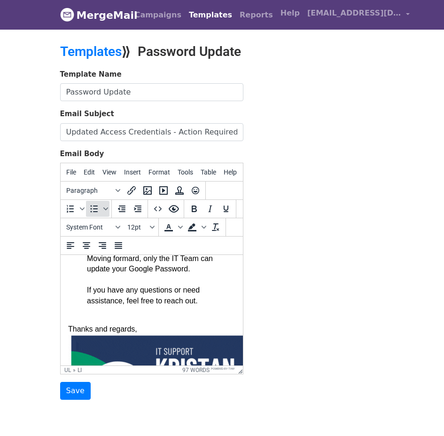
click at [93, 209] on icon "Bullet list" at bounding box center [93, 208] width 11 height 11
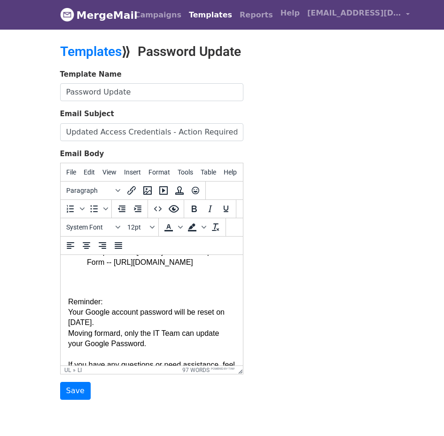
scroll to position [235, 0]
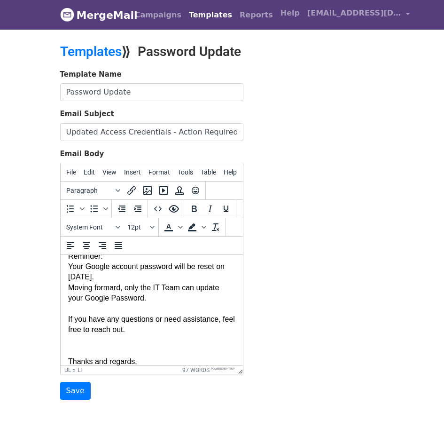
click at [145, 318] on body "​ ​Hi {{First Name}}, Please see below your updated Google credentials. Kindly …" at bounding box center [151, 245] width 167 height 436
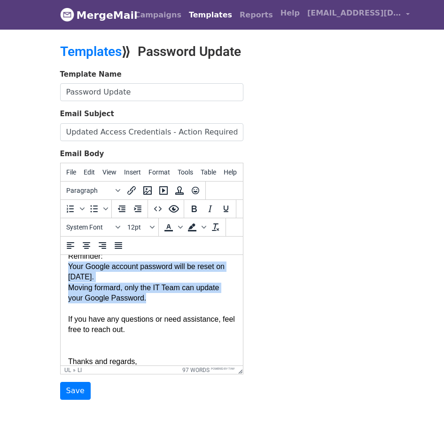
drag, startPoint x: 149, startPoint y: 326, endPoint x: 63, endPoint y: 294, distance: 92.4
click at [63, 294] on html "​ ​Hi {{First Name}}, Please see below your updated Google credentials. Kindly …" at bounding box center [151, 246] width 182 height 452
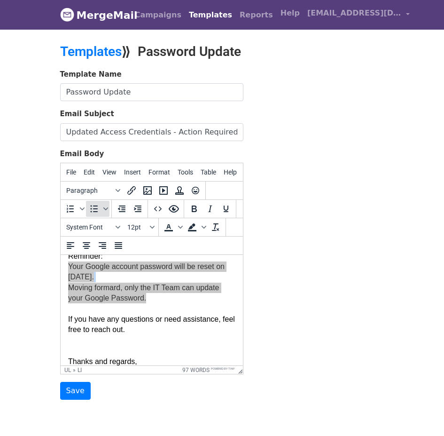
click at [93, 210] on icon "Bullet list" at bounding box center [93, 208] width 11 height 11
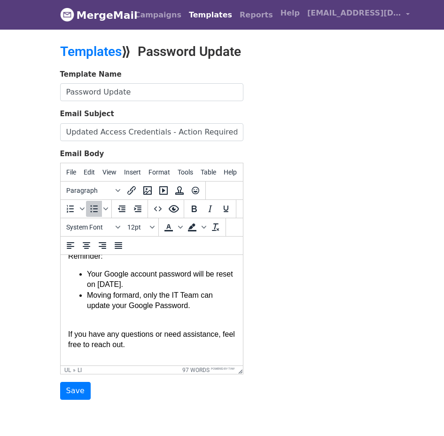
click at [157, 311] on li "Moving formard, only the IT Team can update your Google Password." at bounding box center [161, 300] width 149 height 21
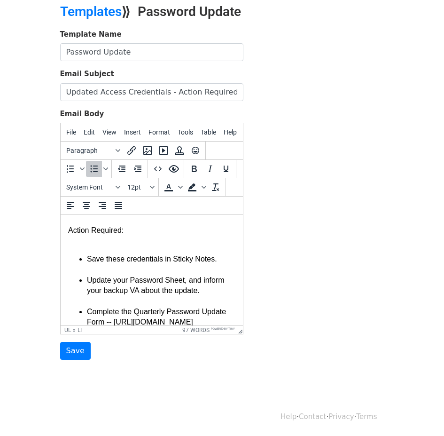
scroll to position [18, 0]
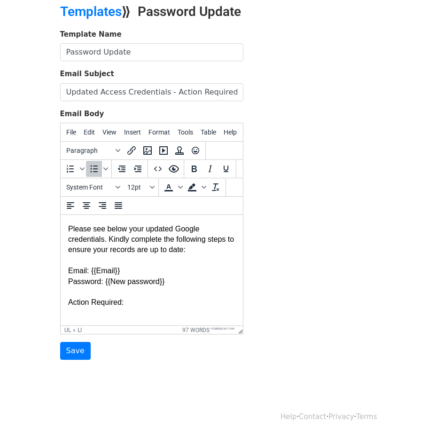
click at [82, 341] on form "Template Name Password Update Email Subject Updated Access Credentials - Action…" at bounding box center [151, 194] width 183 height 331
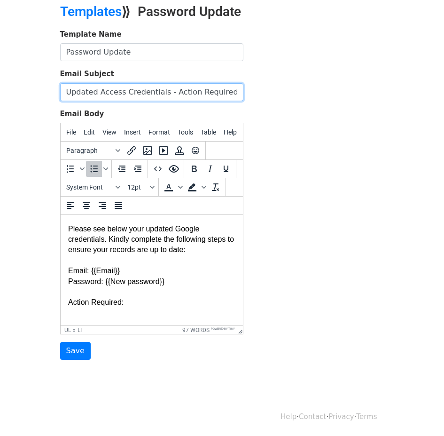
drag, startPoint x: 118, startPoint y: 89, endPoint x: 0, endPoint y: 89, distance: 117.6
click at [0, 93] on body "MergeMail Campaigns Templates Reports Open Gmail Daily emails left: 38 Help its…" at bounding box center [222, 178] width 444 height 437
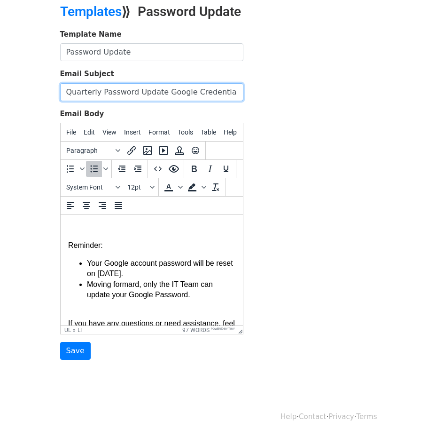
scroll to position [394, 0]
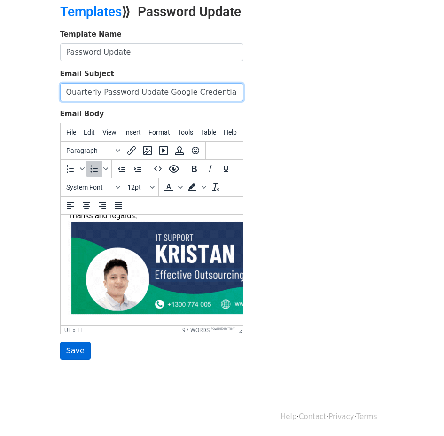
type input "Quarterly Password Update Google Credentials -- Action Required"
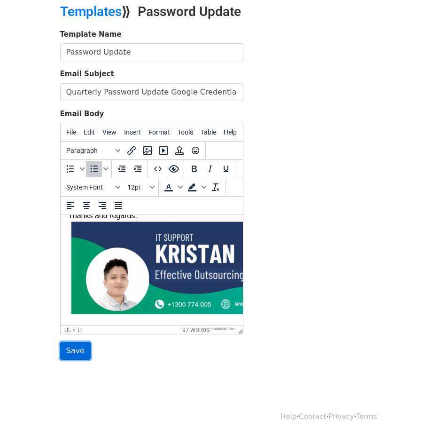
click at [72, 354] on input "Save" at bounding box center [75, 351] width 31 height 18
